Goal: Register for event/course

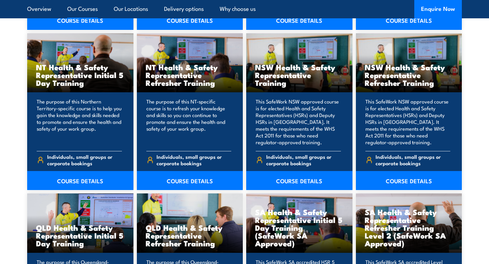
scroll to position [705, 0]
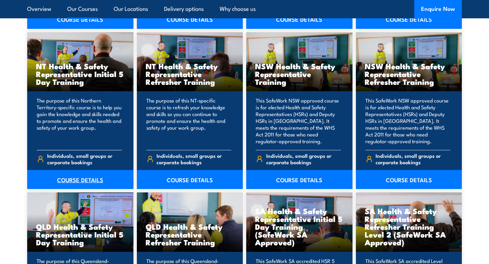
click at [77, 178] on link "COURSE DETAILS" at bounding box center [80, 179] width 106 height 19
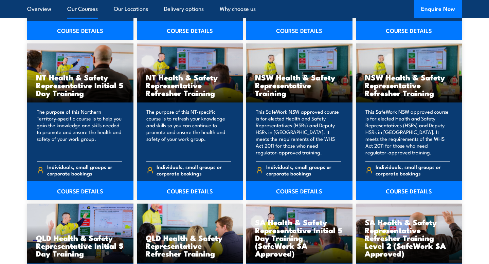
scroll to position [694, 0]
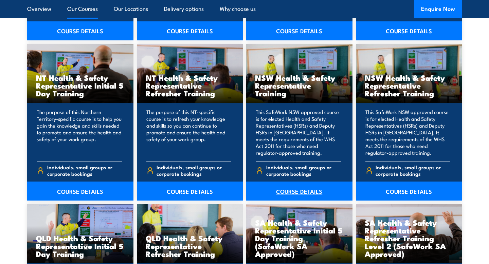
click at [280, 188] on link "COURSE DETAILS" at bounding box center [299, 191] width 106 height 19
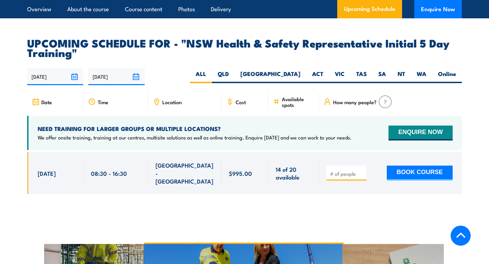
scroll to position [1222, 0]
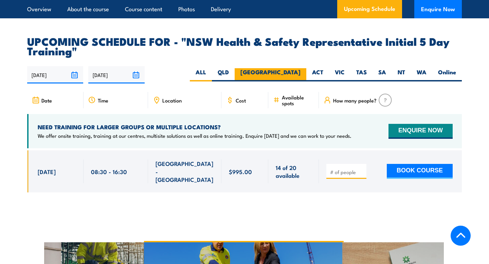
click at [291, 73] on label "[GEOGRAPHIC_DATA]" at bounding box center [270, 74] width 72 height 13
click at [300, 73] on input "[GEOGRAPHIC_DATA]" at bounding box center [302, 70] width 4 height 4
radio input "true"
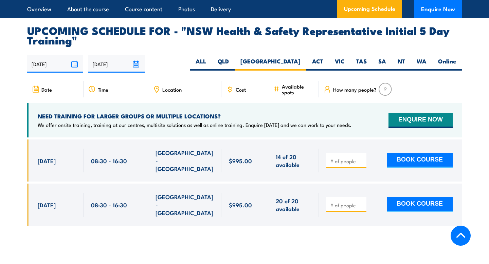
scroll to position [1254, 0]
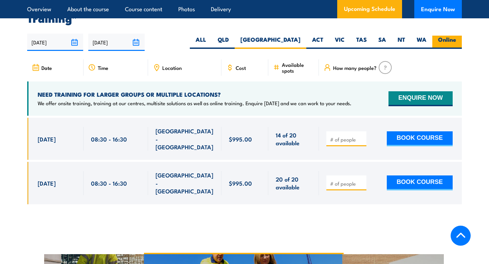
click at [454, 39] on label "Online" at bounding box center [447, 42] width 30 height 13
click at [456, 39] on input "Online" at bounding box center [458, 38] width 4 height 4
radio input "true"
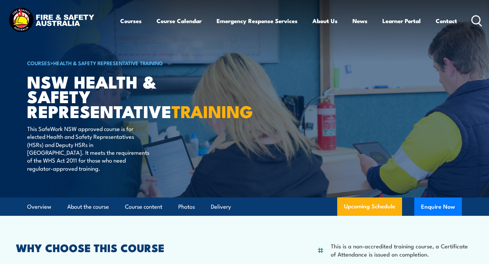
click at [470, 24] on div "Courses Course Calendar Emergency Response Services Services Overview Emergency…" at bounding box center [301, 20] width 362 height 29
click at [474, 24] on circle at bounding box center [476, 20] width 8 height 8
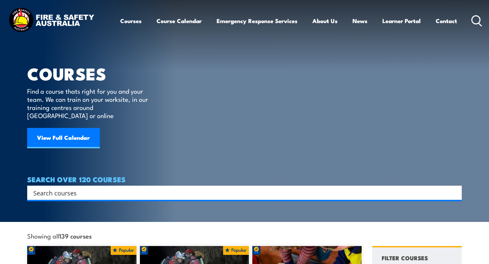
click at [148, 188] on input "Search input" at bounding box center [239, 193] width 413 height 10
type input "hsr"
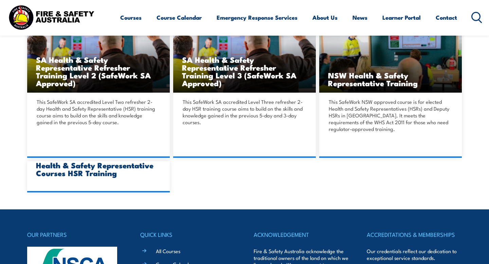
scroll to position [506, 0]
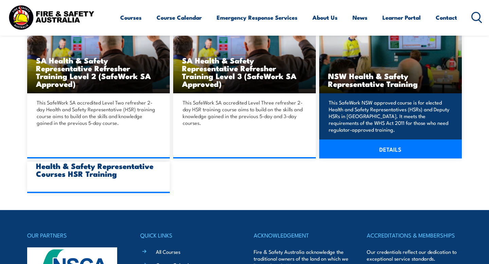
click at [378, 114] on p "This SafeWork NSW approved course is for elected Health and Safety Representati…" at bounding box center [388, 116] width 121 height 34
click at [381, 150] on link "DETAILS" at bounding box center [390, 148] width 143 height 19
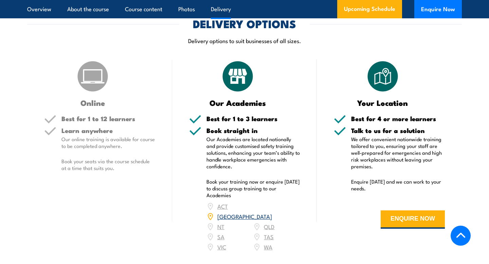
scroll to position [973, 0]
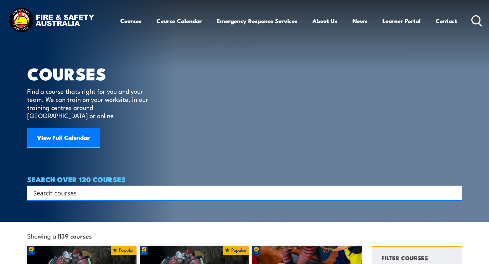
click at [168, 188] on input "Search input" at bounding box center [239, 193] width 413 height 10
type input "hsr"
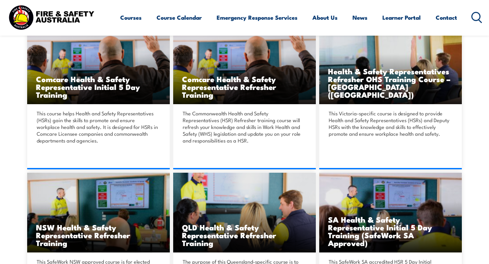
scroll to position [201, 0]
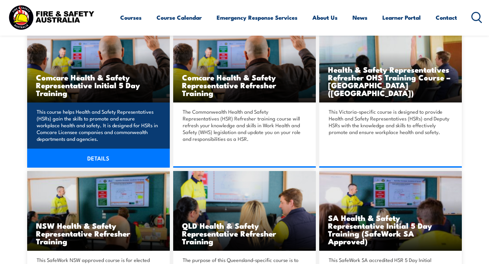
click at [73, 124] on p "This course helps Health and Safety Representatives (HSRs) gain the skills to p…" at bounding box center [97, 125] width 121 height 34
click at [89, 162] on link "DETAILS" at bounding box center [98, 158] width 143 height 19
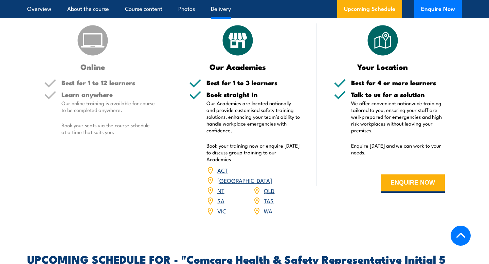
scroll to position [911, 0]
